Goal: Task Accomplishment & Management: Use online tool/utility

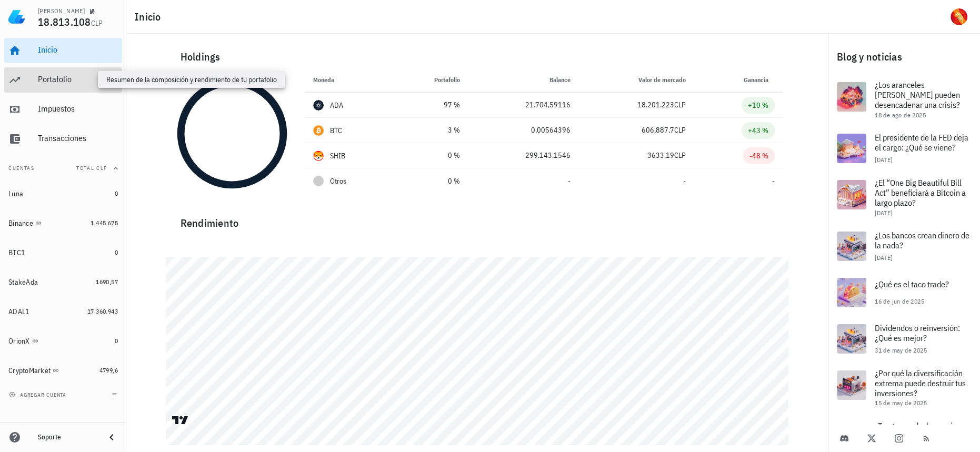
click at [64, 81] on div "Portafolio" at bounding box center [78, 79] width 80 height 10
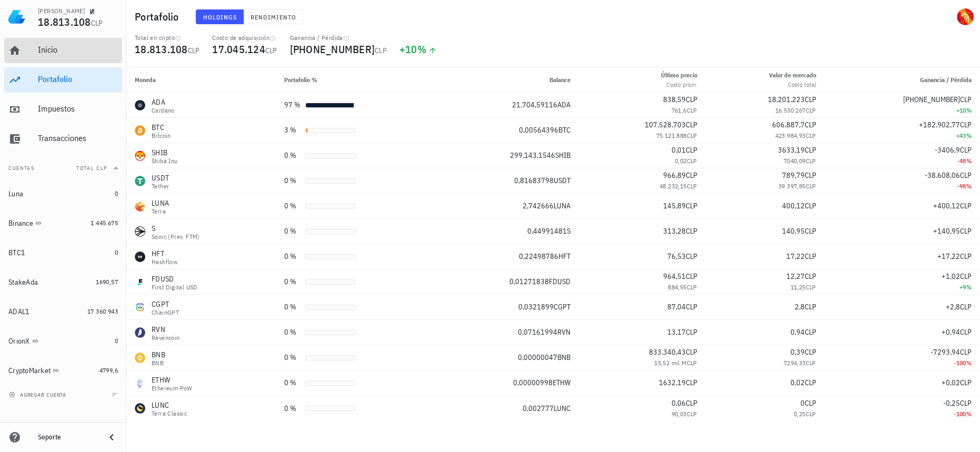
click at [72, 55] on div "Inicio" at bounding box center [78, 50] width 80 height 24
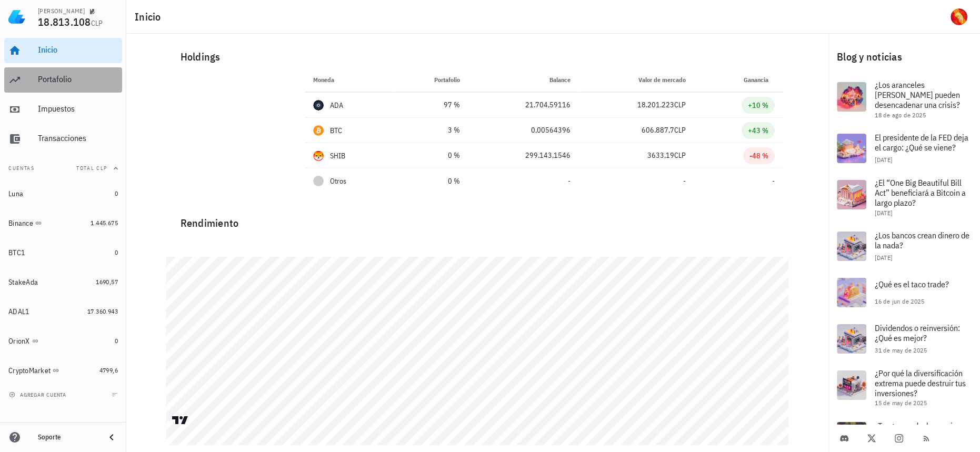
click at [59, 80] on div "Portafolio" at bounding box center [78, 79] width 80 height 10
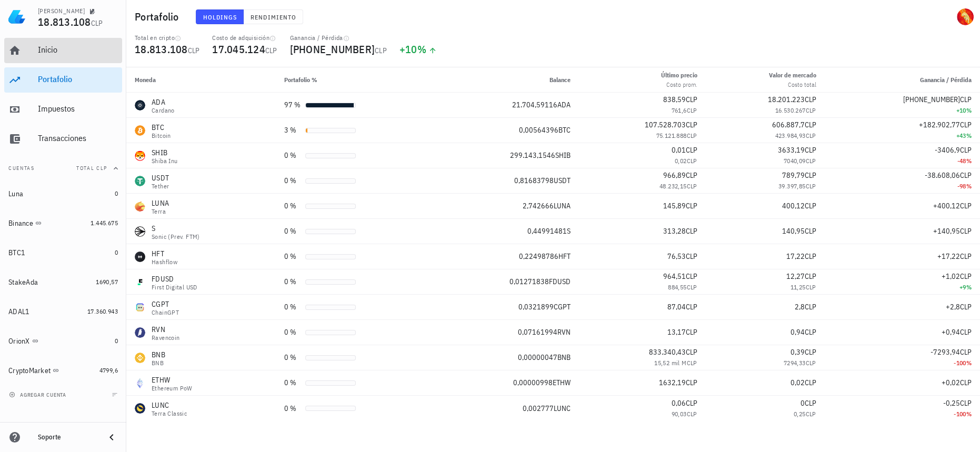
click at [77, 58] on div "Inicio" at bounding box center [78, 50] width 80 height 24
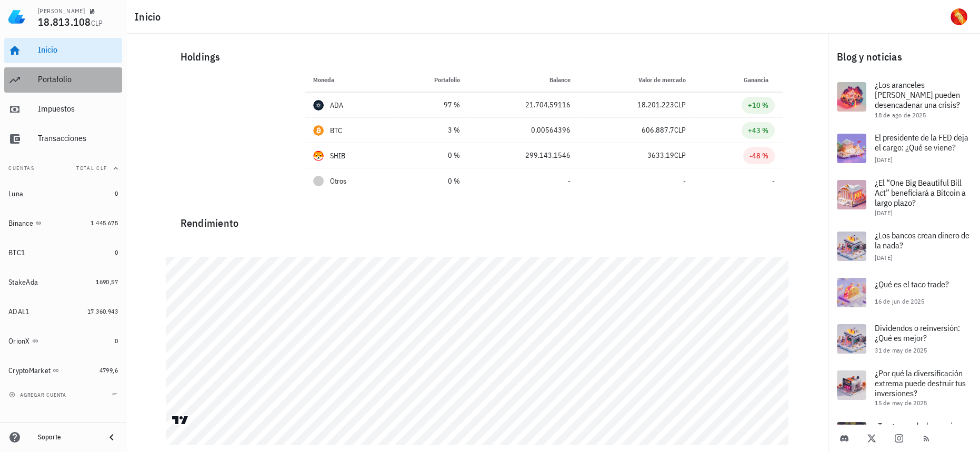
click at [78, 78] on div "Portafolio" at bounding box center [78, 79] width 80 height 10
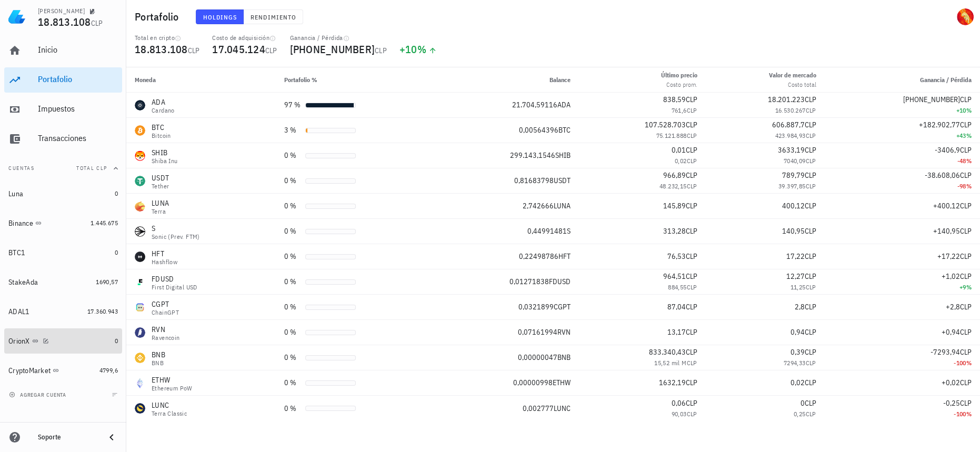
click at [92, 347] on div "OrionX" at bounding box center [59, 341] width 102 height 23
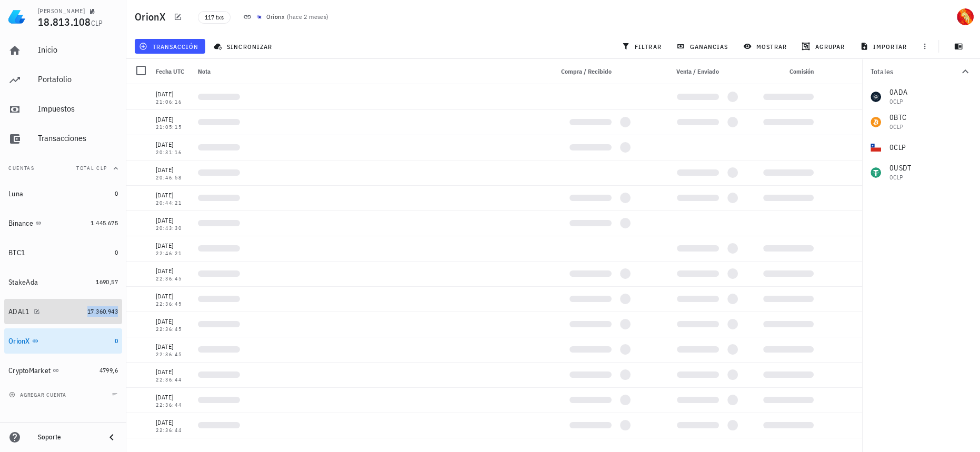
click at [101, 310] on span "17.360.943" at bounding box center [102, 311] width 31 height 8
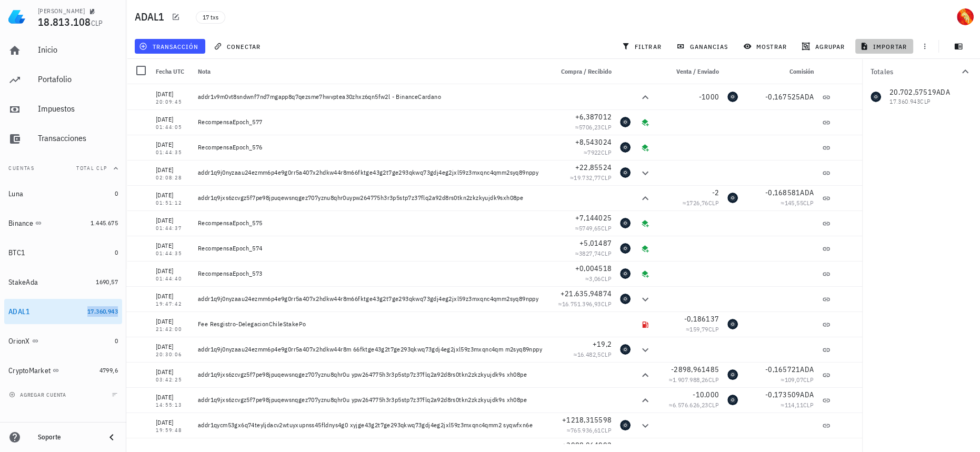
click at [880, 44] on span "importar" at bounding box center [884, 46] width 45 height 8
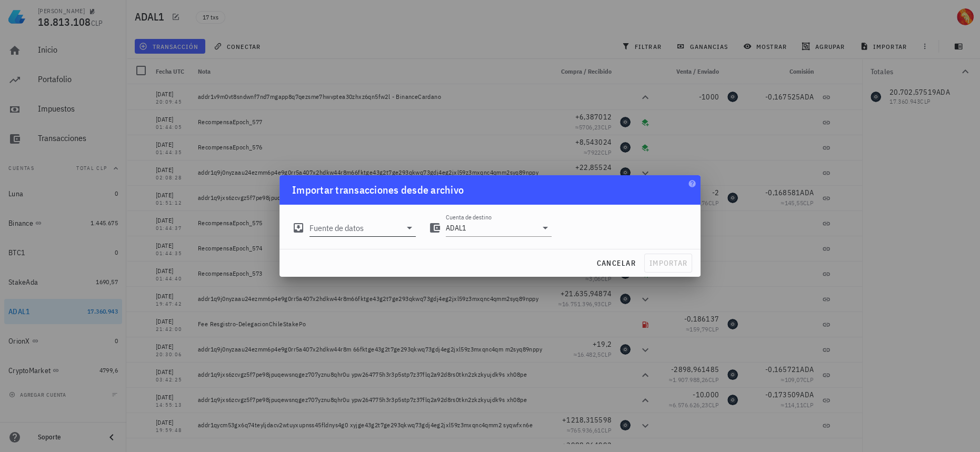
click at [367, 229] on input "Fuente de datos" at bounding box center [355, 227] width 92 height 17
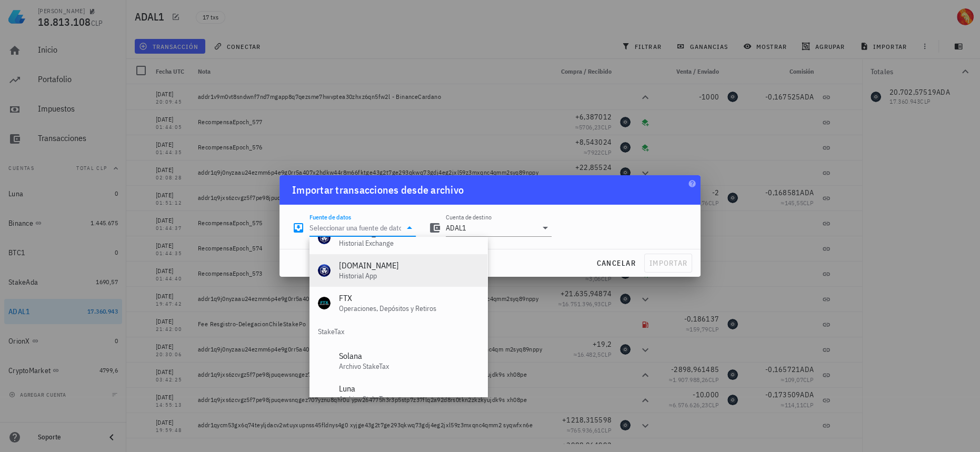
scroll to position [438, 0]
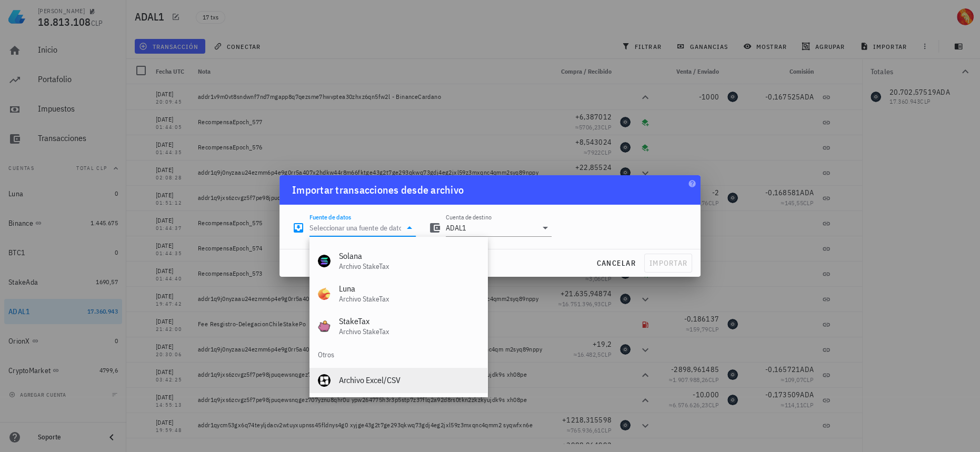
click at [355, 379] on div "Archivo Excel/CSV" at bounding box center [409, 380] width 140 height 10
type input "Archivo Excel/CSV"
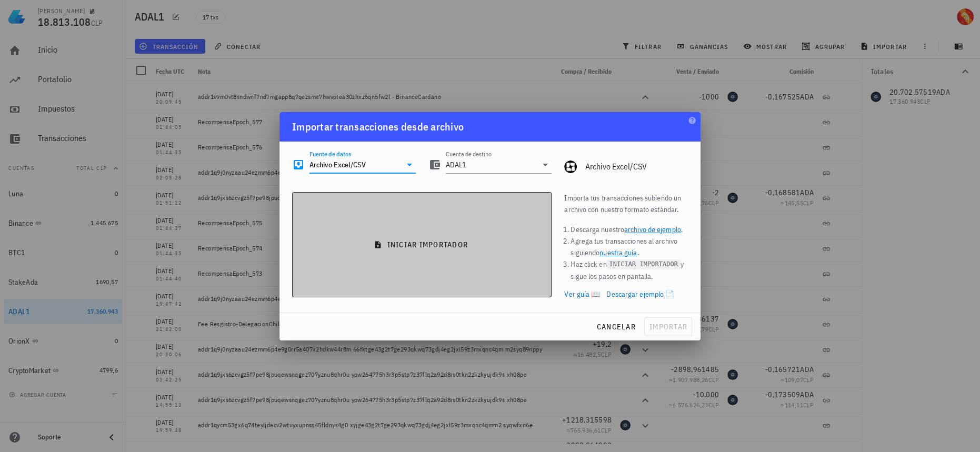
click at [459, 261] on button "iniciar importador" at bounding box center [421, 244] width 259 height 105
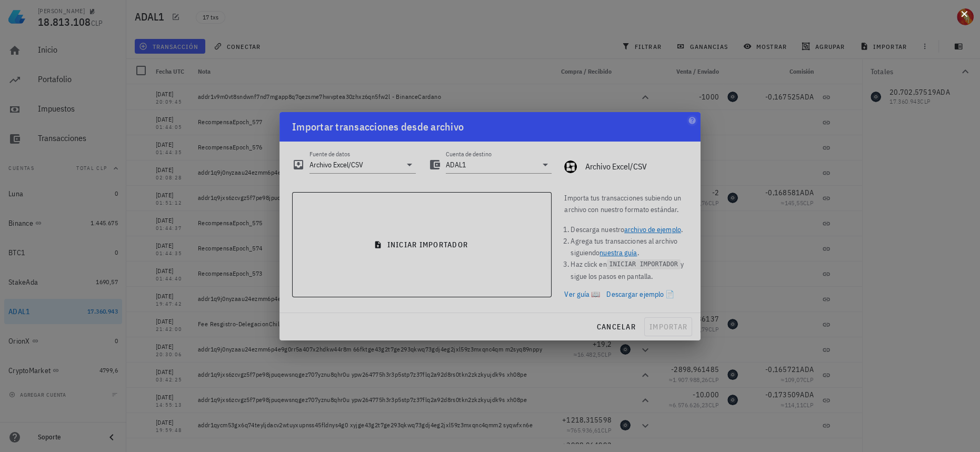
click at [964, 17] on button at bounding box center [964, 13] width 11 height 11
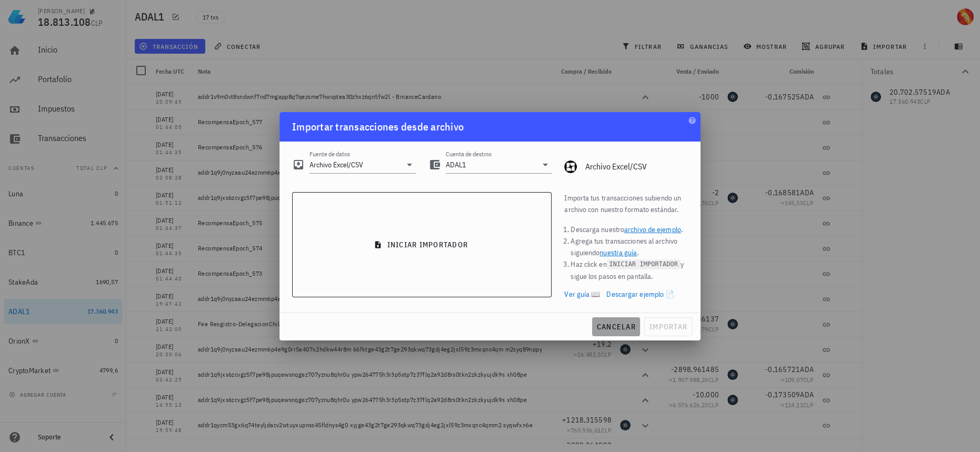
click at [627, 318] on button "cancelar" at bounding box center [616, 326] width 48 height 19
